Goal: Navigation & Orientation: Understand site structure

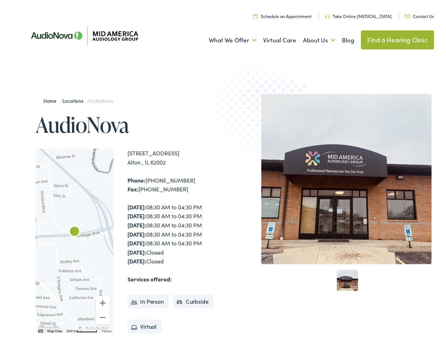
click at [223, 170] on img at bounding box center [261, 121] width 138 height 151
click at [226, 38] on link "What We Offer" at bounding box center [233, 38] width 48 height 26
click at [312, 38] on link "About Us" at bounding box center [319, 38] width 32 height 26
click at [75, 239] on div at bounding box center [75, 239] width 78 height 184
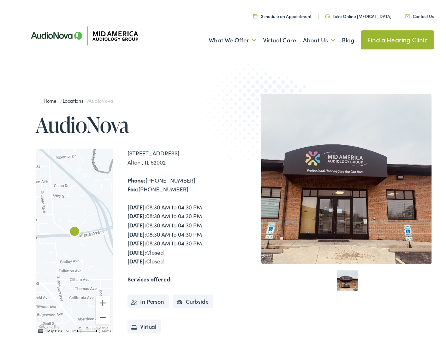
click at [75, 239] on div at bounding box center [75, 239] width 78 height 184
click at [75, 230] on img "AudioNova" at bounding box center [74, 230] width 17 height 17
click at [103, 301] on button "Zoom in" at bounding box center [103, 301] width 14 height 14
click at [103, 315] on button "Zoom out" at bounding box center [103, 315] width 14 height 14
click at [40, 329] on img "Keyboard shortcuts" at bounding box center [40, 328] width 5 height 3
